Goal: Find specific page/section: Find specific page/section

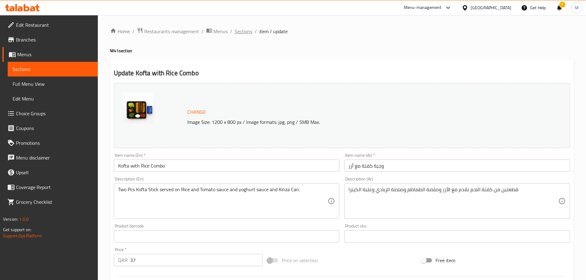
click at [243, 30] on span "Sections" at bounding box center [244, 31] width 18 height 7
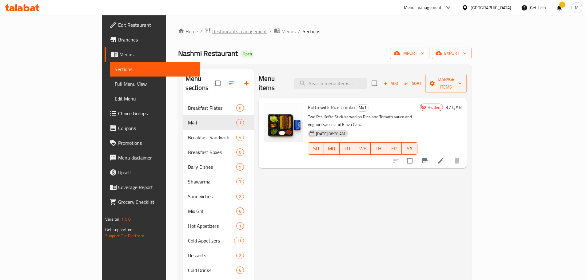
click at [212, 33] on span "Restaurants management" at bounding box center [239, 31] width 55 height 7
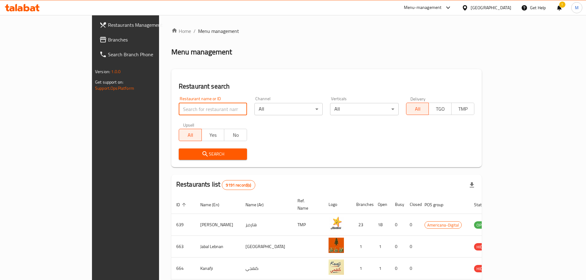
click at [179, 107] on input "search" at bounding box center [213, 109] width 68 height 12
type input "[DEMOGRAPHIC_DATA]"
click button "Search" at bounding box center [213, 154] width 68 height 11
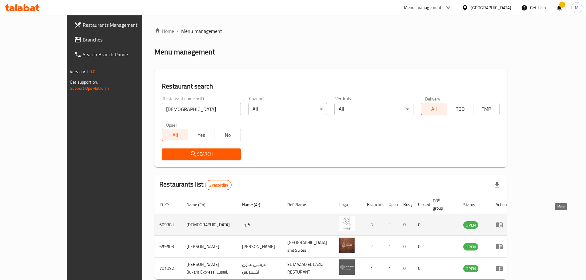
click at [503, 223] on icon "enhanced table" at bounding box center [499, 225] width 7 height 5
